Goal: Find specific page/section: Find specific page/section

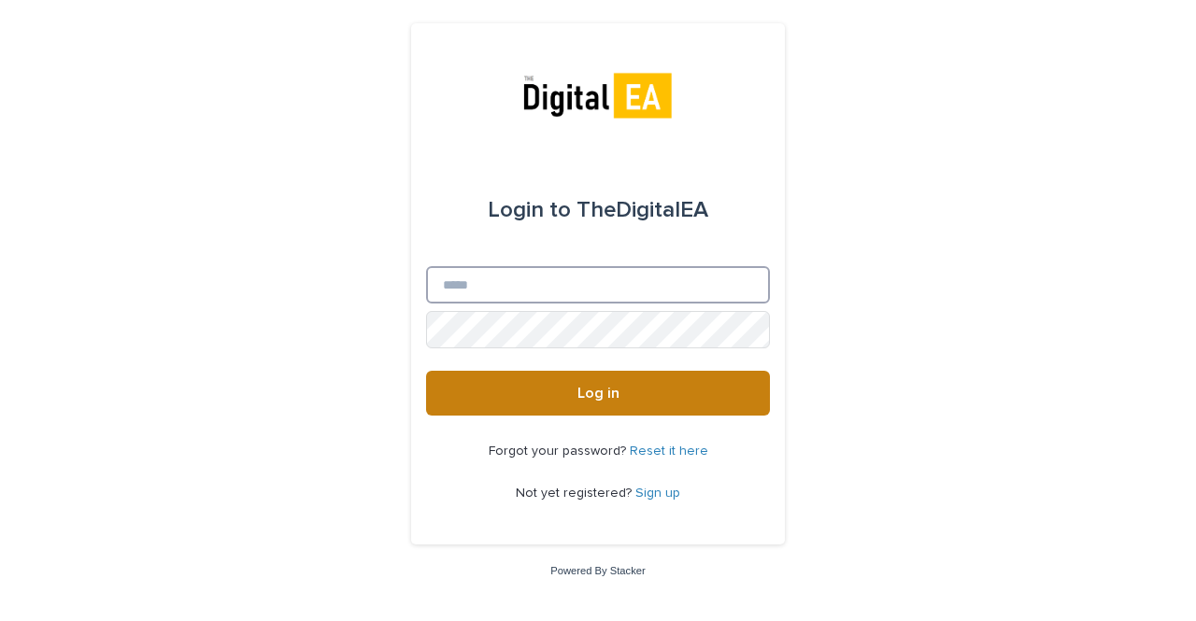
type input "**********"
click at [550, 390] on button "Log in" at bounding box center [598, 393] width 344 height 45
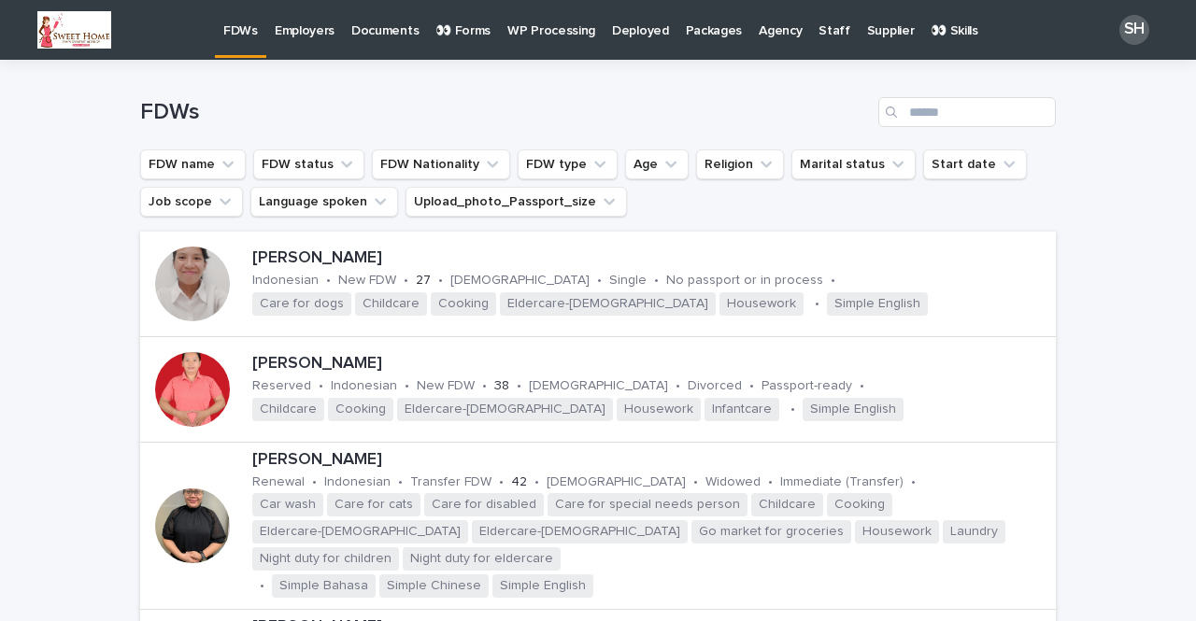
click at [448, 25] on p "👀 Forms" at bounding box center [462, 19] width 55 height 39
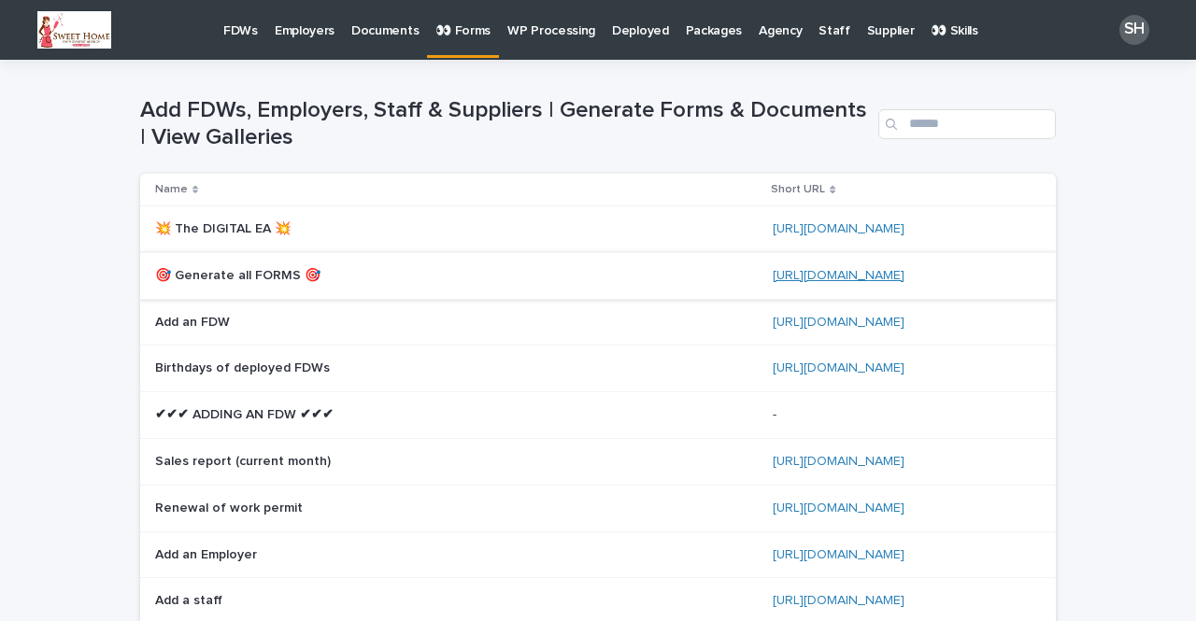
click at [816, 279] on link "[URL][DOMAIN_NAME]" at bounding box center [838, 275] width 132 height 13
